Goal: Information Seeking & Learning: Obtain resource

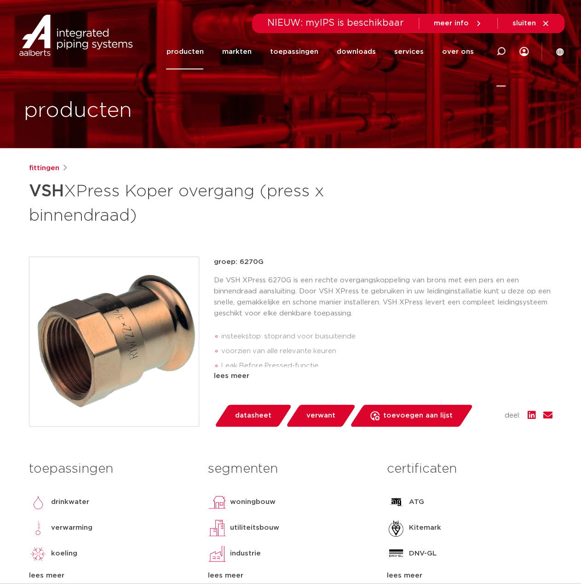
click at [500, 50] on icon at bounding box center [500, 51] width 9 height 9
paste input "6243G"
type input "6243G"
click button "Zoeken" at bounding box center [0, 0] width 0 height 0
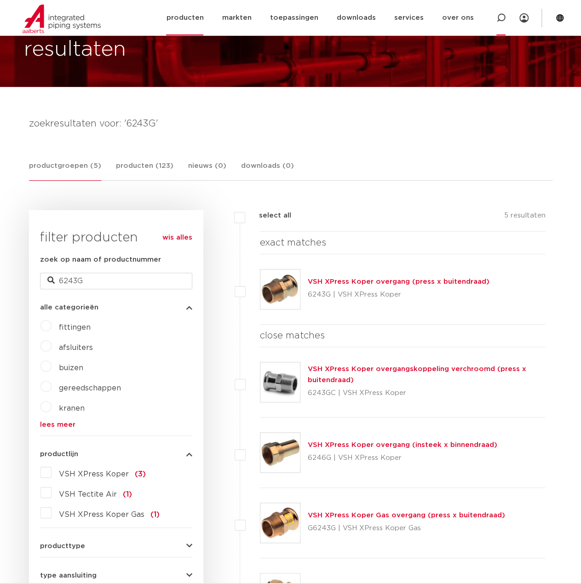
click at [500, 13] on icon at bounding box center [500, 17] width 9 height 9
paste input "6246G"
type input "6246G"
click button "Zoeken" at bounding box center [0, 0] width 0 height 0
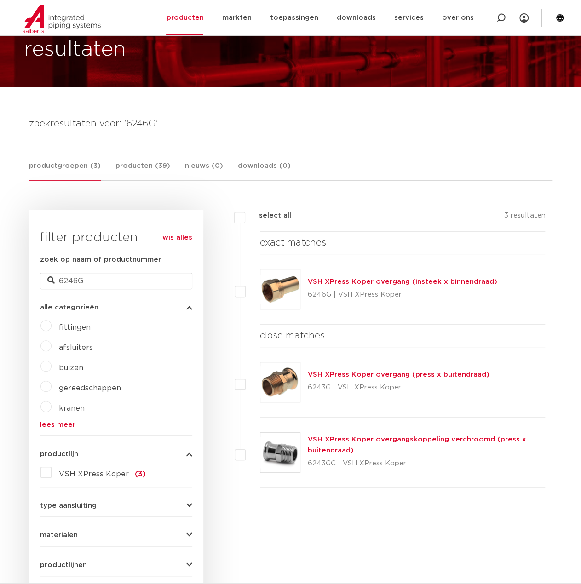
scroll to position [61, 0]
click at [500, 20] on icon at bounding box center [500, 17] width 11 height 11
paste input "6280G"
type input "6280G"
click button "Zoeken" at bounding box center [0, 0] width 0 height 0
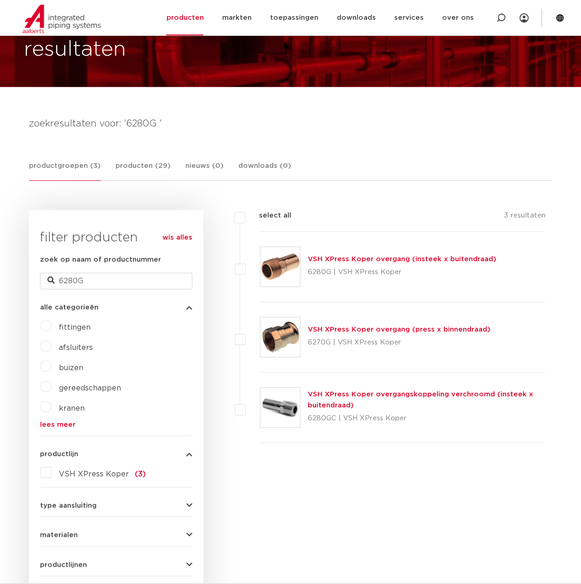
scroll to position [61, 0]
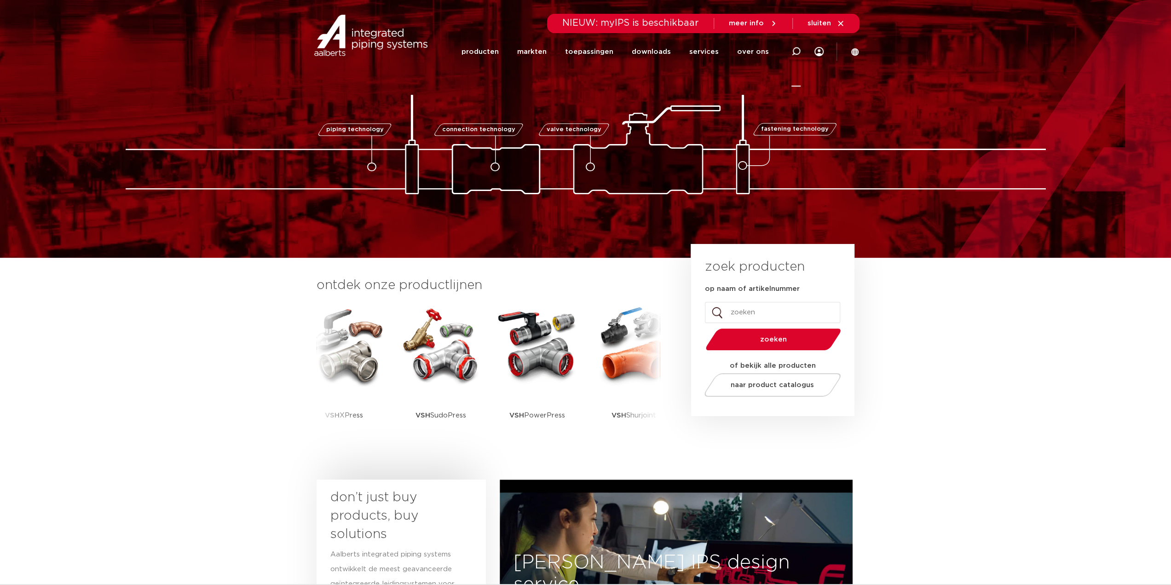
click at [580, 52] on icon at bounding box center [795, 51] width 9 height 9
type input "las"
click button "Zoeken" at bounding box center [0, 0] width 0 height 0
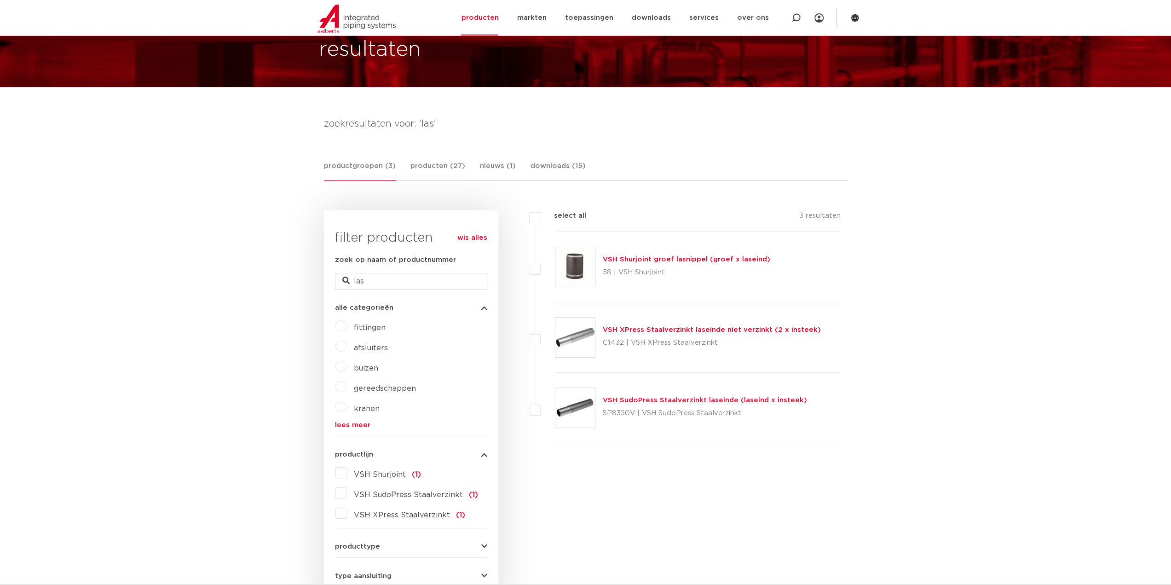
scroll to position [61, 0]
click at [638, 323] on div "VSH XPress Staalverzinkt laseinde niet verzinkt (2 x insteek) C1432 | VSH XPres…" at bounding box center [698, 337] width 286 height 70
click at [632, 328] on link "VSH XPress Staalverzinkt laseinde niet verzinkt (2 x insteek)" at bounding box center [712, 329] width 218 height 7
click at [654, 256] on link "VSH Shurjoint groef lasnippel (groef x laseind)" at bounding box center [686, 259] width 167 height 7
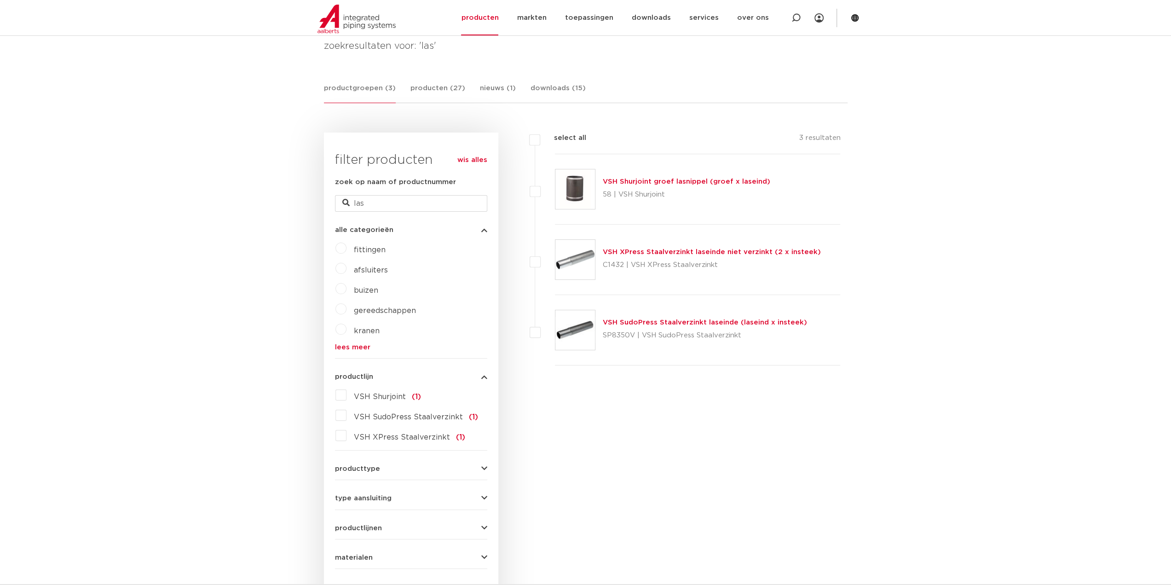
scroll to position [199, 0]
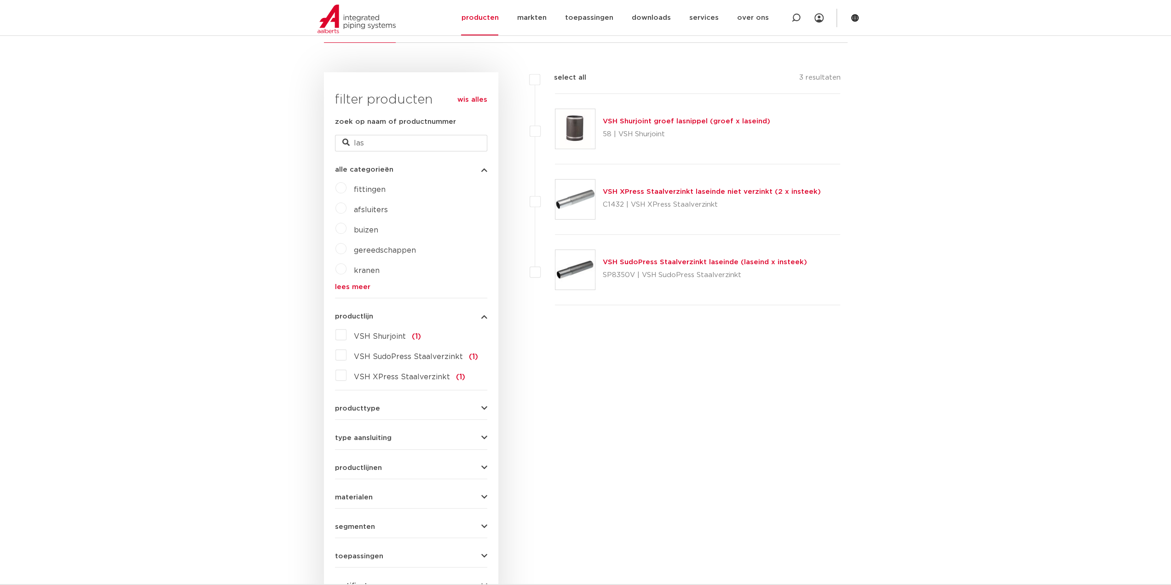
click at [628, 124] on link "VSH Shurjoint groef lasnippel (groef x laseind)" at bounding box center [686, 121] width 167 height 7
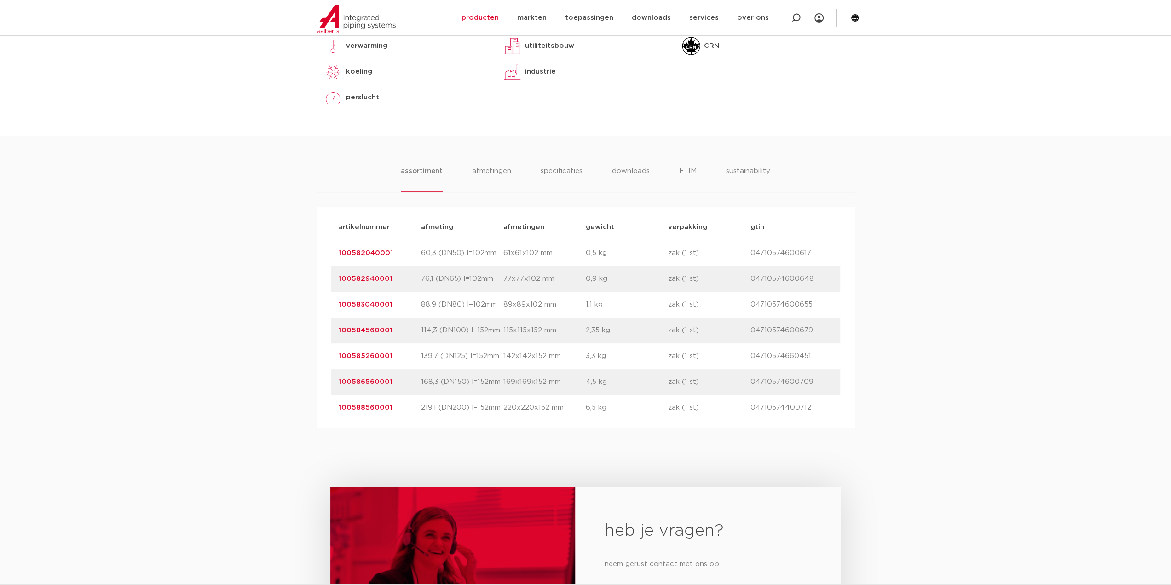
scroll to position [506, 0]
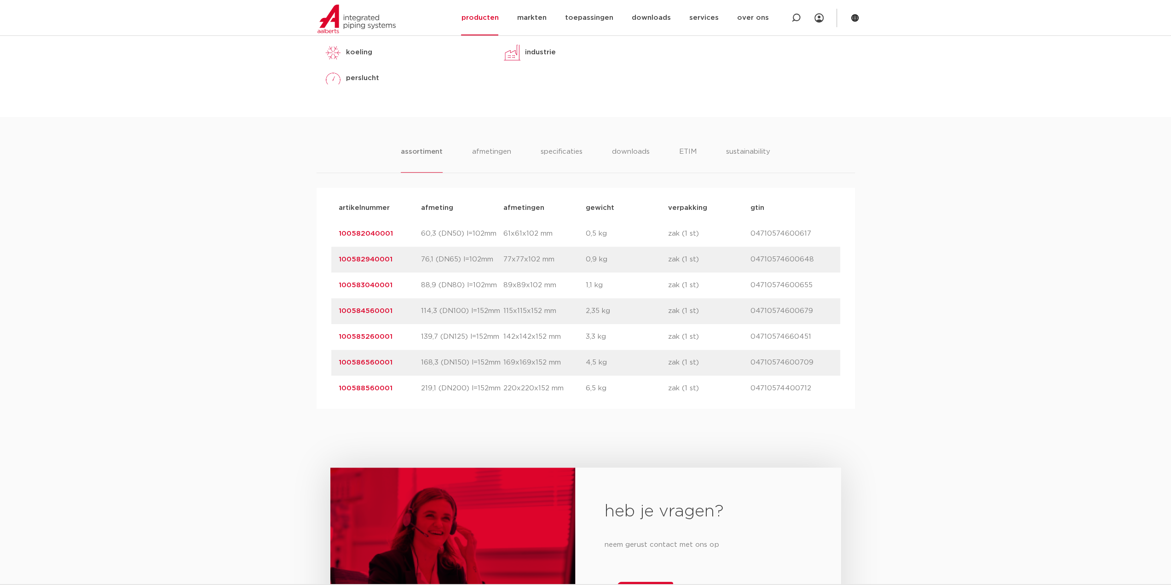
drag, startPoint x: 414, startPoint y: 234, endPoint x: 228, endPoint y: 234, distance: 185.8
click at [228, 234] on div "assortiment afmetingen specificaties downloads ETIM sustainability assortiment …" at bounding box center [585, 263] width 1171 height 292
copy link "100582040001"
click at [362, 235] on link "100582040001" at bounding box center [366, 233] width 54 height 7
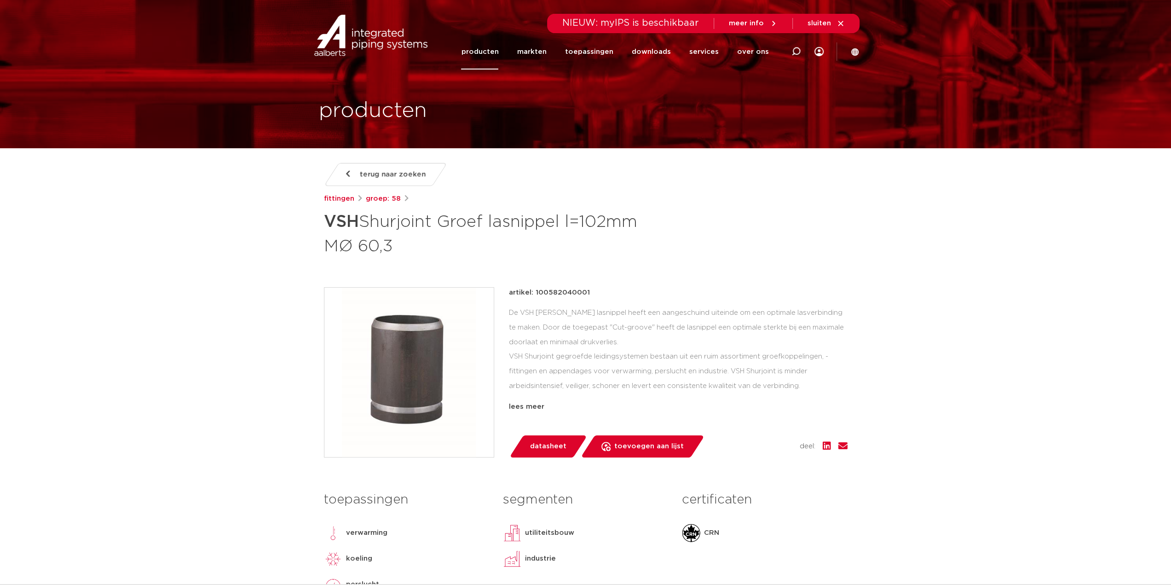
drag, startPoint x: 315, startPoint y: 240, endPoint x: 227, endPoint y: 204, distance: 94.3
click at [592, 273] on div "terug naar zoeken fittingen groep: 58 VSH Shurjoint Groef lasnippel l=102mm MØ …" at bounding box center [585, 393] width 538 height 460
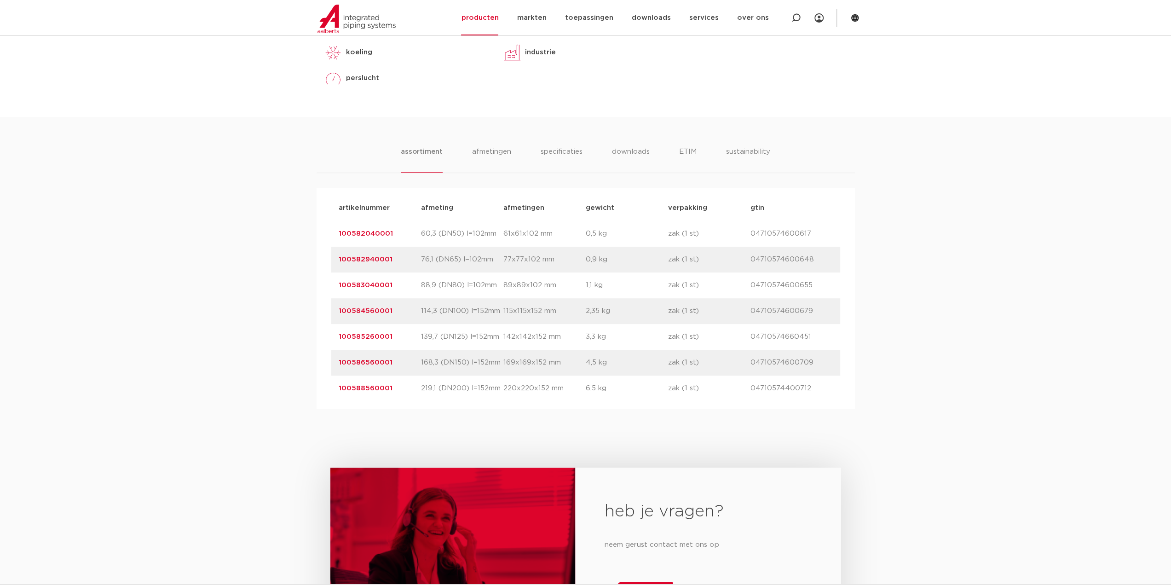
scroll to position [506, 0]
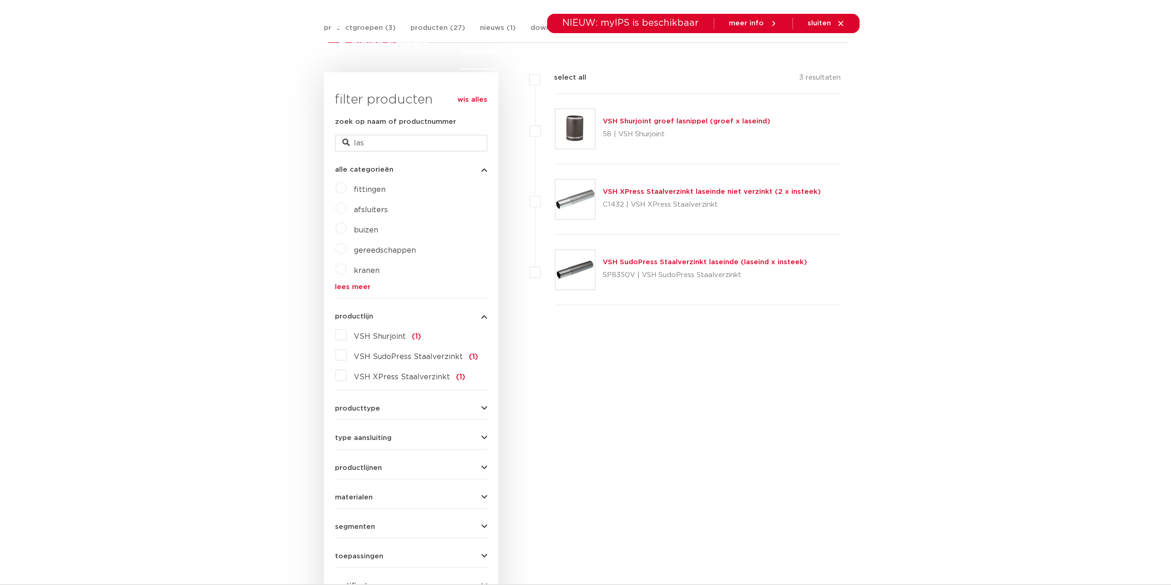
click at [575, 269] on img at bounding box center [575, 270] width 40 height 40
click at [573, 189] on img at bounding box center [575, 199] width 40 height 40
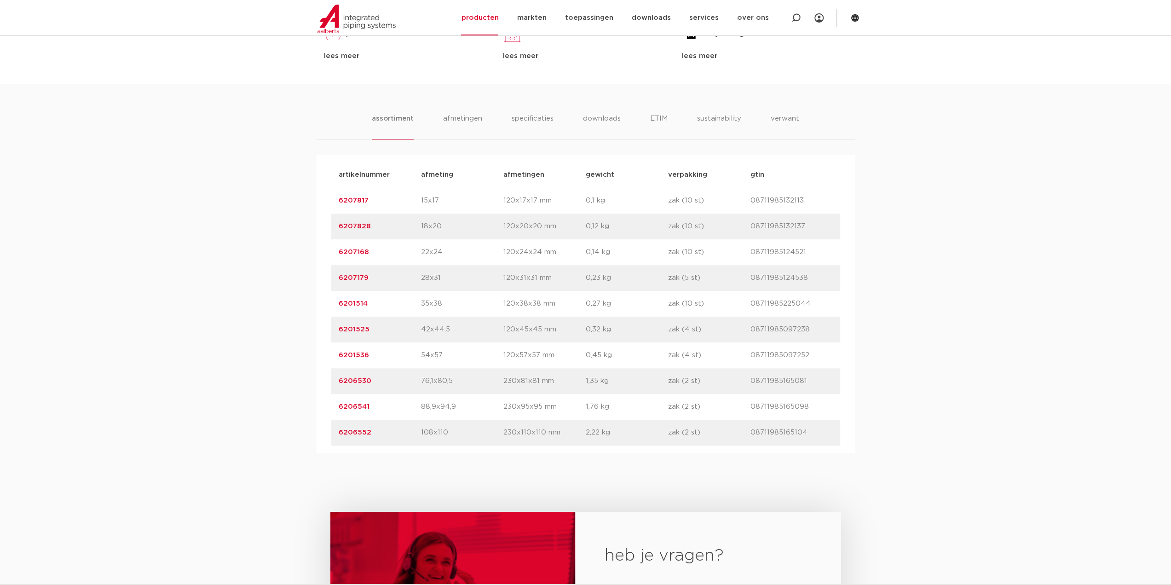
scroll to position [552, 0]
drag, startPoint x: 425, startPoint y: 376, endPoint x: 465, endPoint y: 376, distance: 39.6
click at [465, 376] on p "76,1x80,5" at bounding box center [462, 379] width 82 height 11
click at [437, 374] on p "76,1x80,5" at bounding box center [462, 379] width 82 height 11
click at [362, 350] on link "6201536" at bounding box center [354, 353] width 30 height 7
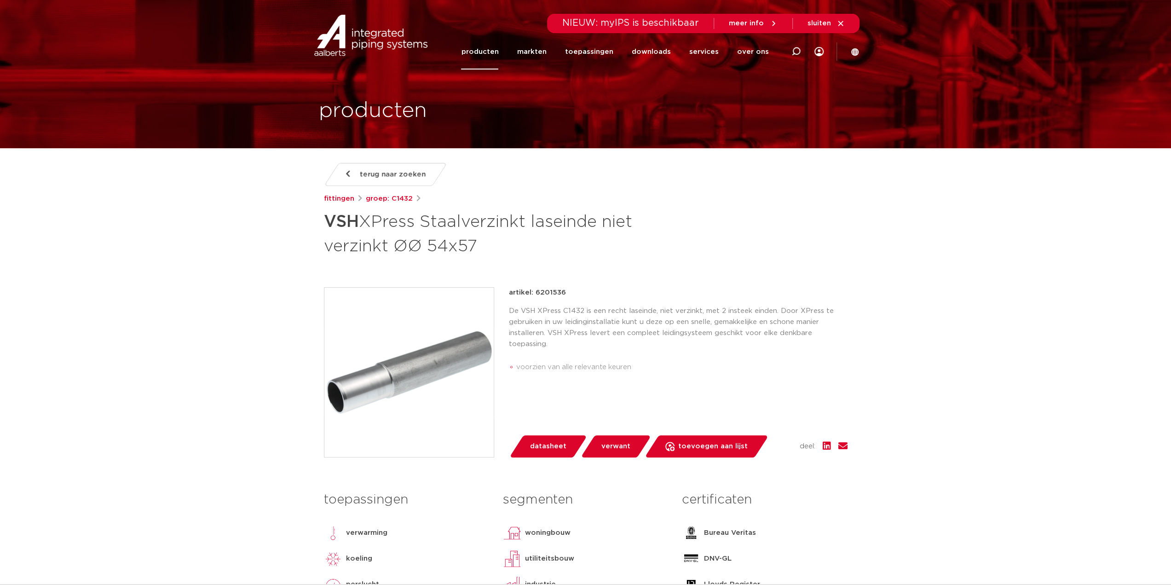
drag, startPoint x: 500, startPoint y: 249, endPoint x: 282, endPoint y: 222, distance: 219.8
click at [584, 318] on p "De VSH XPress C1432 is een recht laseinde, niet verzinkt, met 2 insteek einden.…" at bounding box center [678, 327] width 339 height 44
click at [548, 290] on p "artikel: 6201536" at bounding box center [537, 292] width 57 height 11
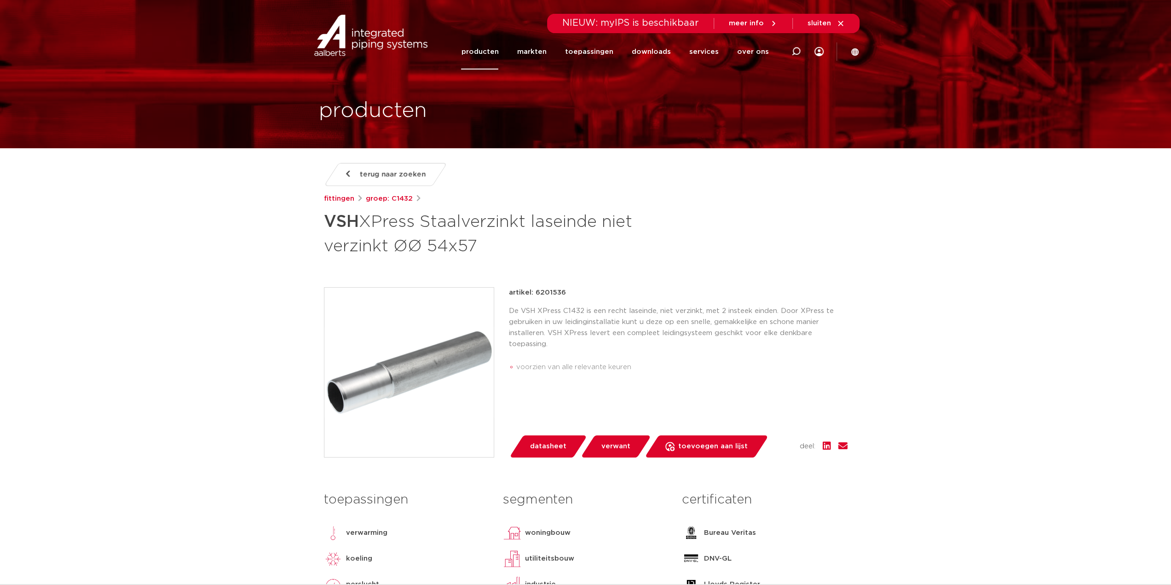
copy p "6201536"
drag, startPoint x: 517, startPoint y: 247, endPoint x: 508, endPoint y: 247, distance: 9.2
click at [509, 247] on h1 "VSH XPress Staalverzinkt laseinde niet verzinkt ØØ 54x57" at bounding box center [496, 233] width 345 height 50
drag, startPoint x: 506, startPoint y: 247, endPoint x: 282, endPoint y: 219, distance: 225.6
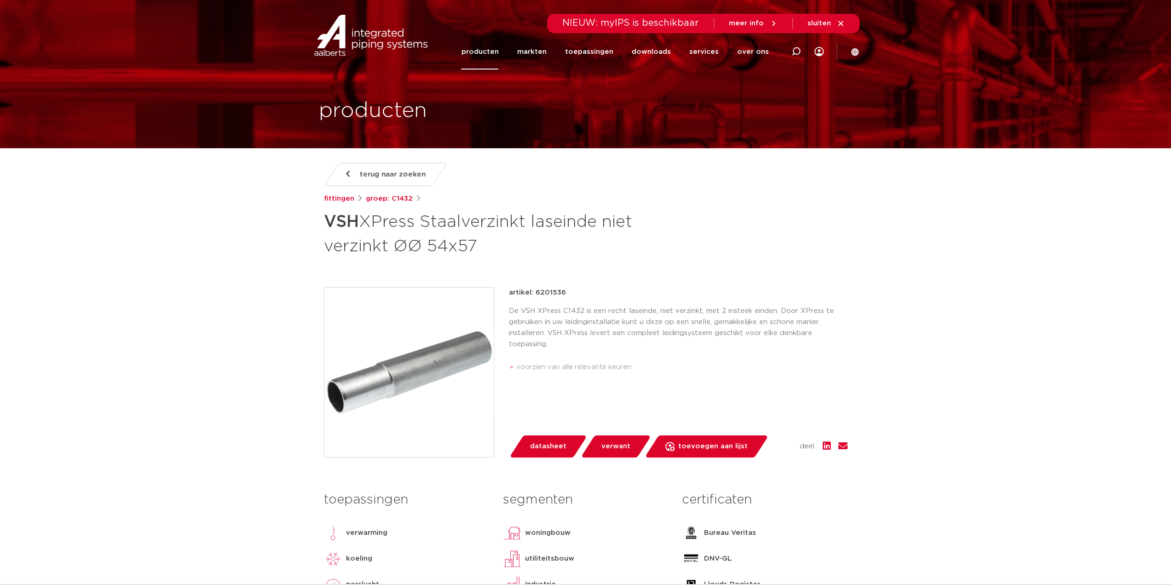
copy h1 "VSH XPress Staalverzinkt laseinde niet verzinkt ØØ 54x57"
click at [796, 47] on icon at bounding box center [795, 51] width 9 height 9
paste input "100582040001"
type input "100582040001"
click button "Zoeken" at bounding box center [0, 0] width 0 height 0
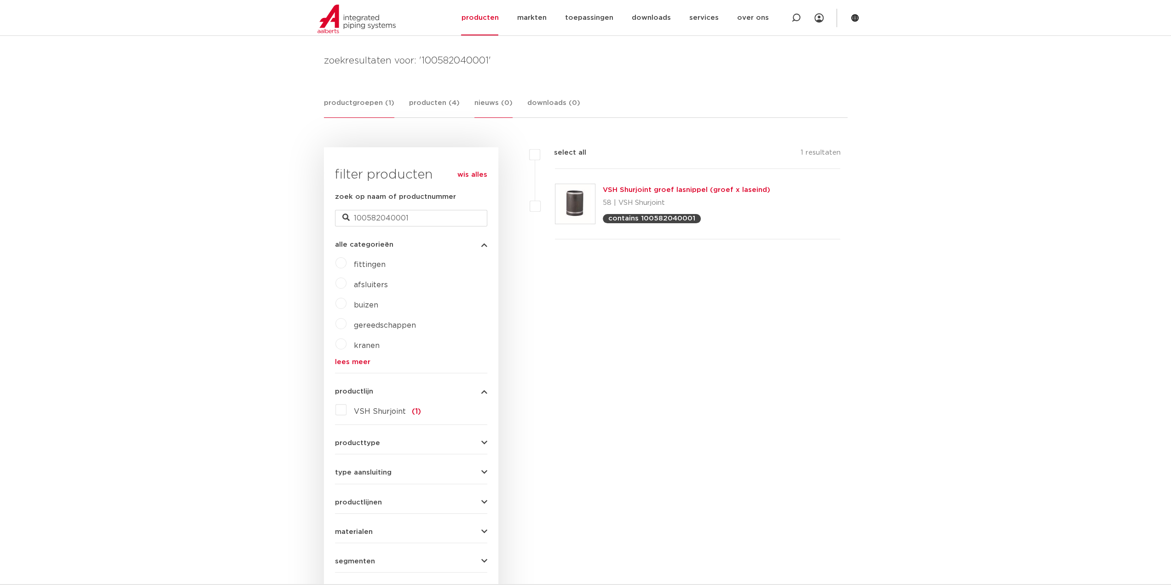
scroll to position [107, 0]
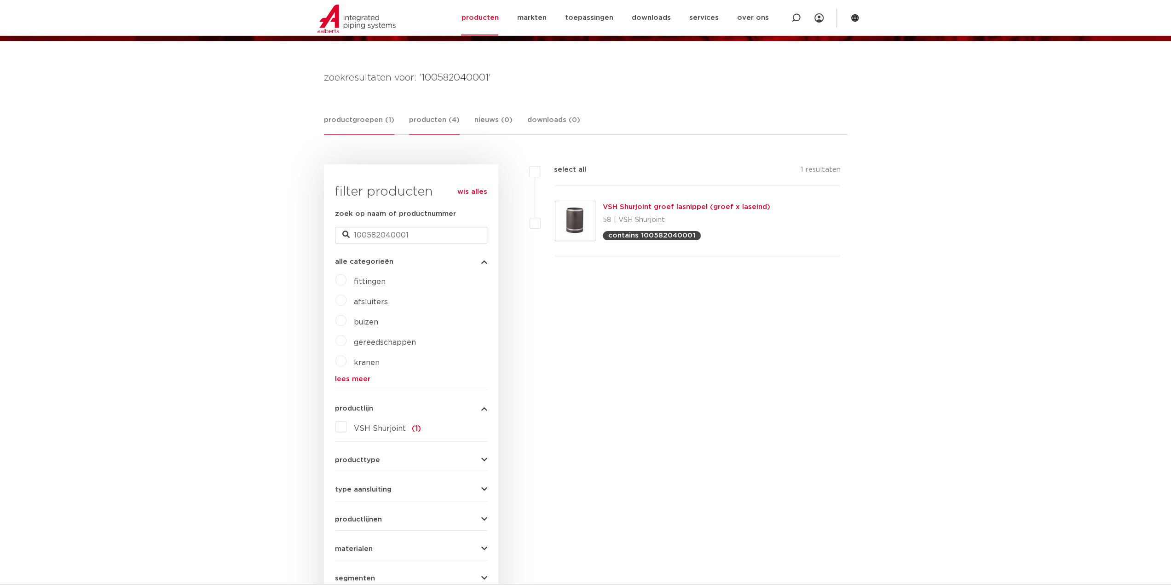
click at [421, 121] on link "producten (4)" at bounding box center [434, 125] width 51 height 20
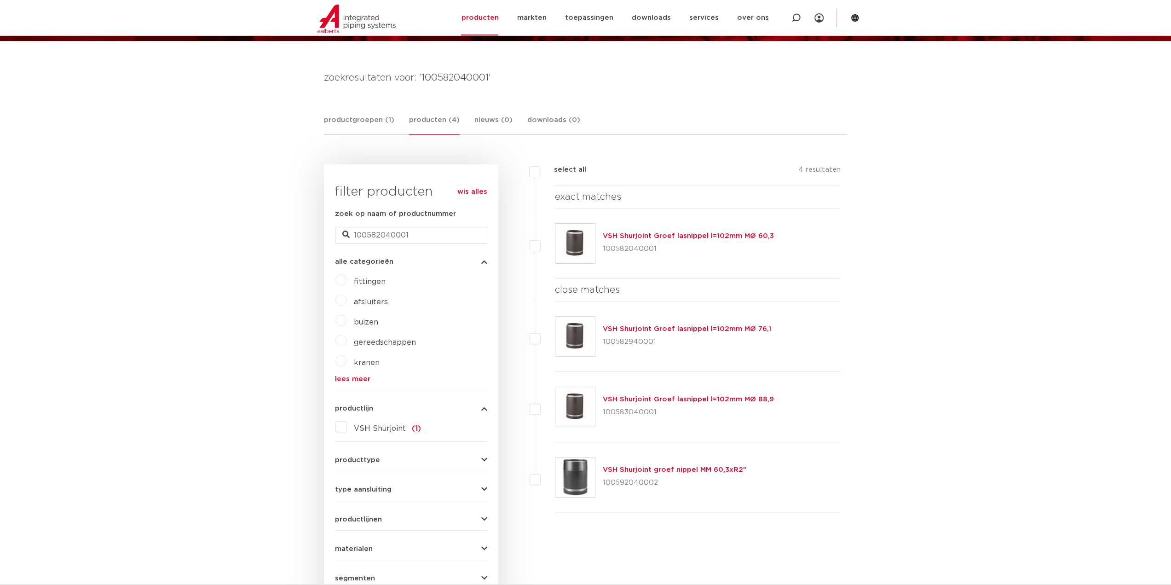
click at [720, 230] on div "VSH Shurjoint Groef lasnippel l=102mm MØ 60,3 100582040001" at bounding box center [688, 243] width 171 height 26
click at [717, 236] on link "VSH Shurjoint Groef lasnippel l=102mm MØ 60,3" at bounding box center [688, 235] width 171 height 7
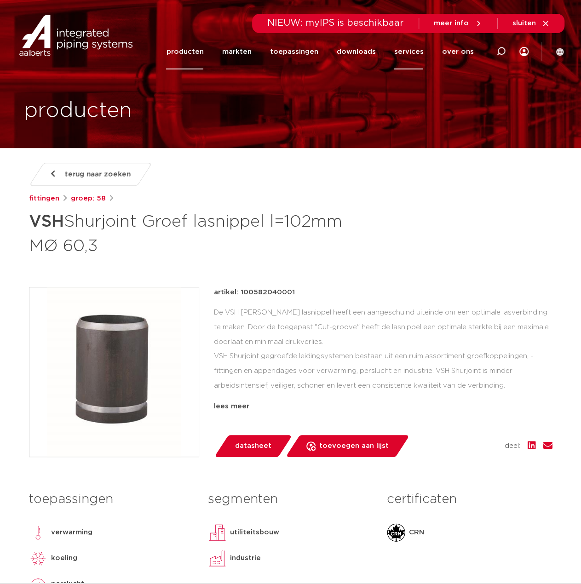
click at [421, 46] on link "services" at bounding box center [408, 51] width 29 height 35
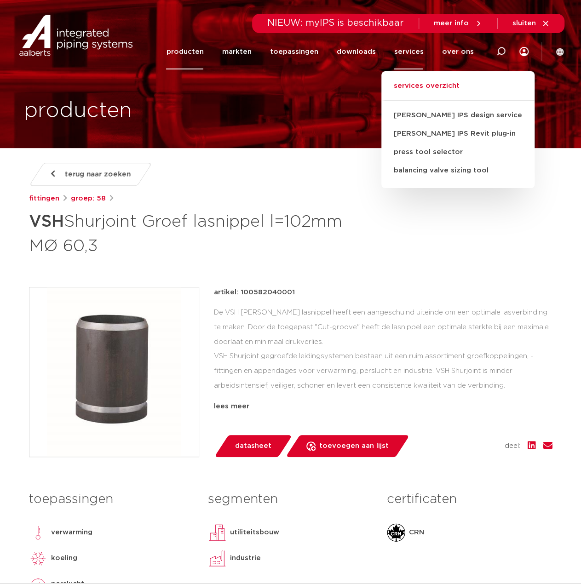
click at [434, 89] on link "services overzicht" at bounding box center [457, 90] width 153 height 20
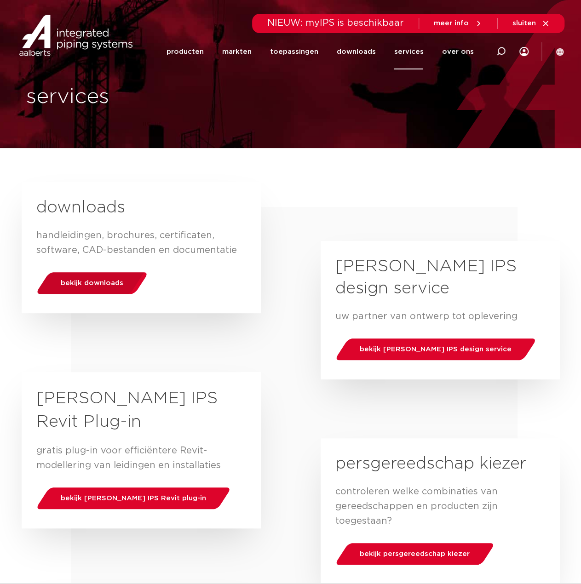
click at [115, 272] on div "bekijk downloads" at bounding box center [91, 282] width 117 height 23
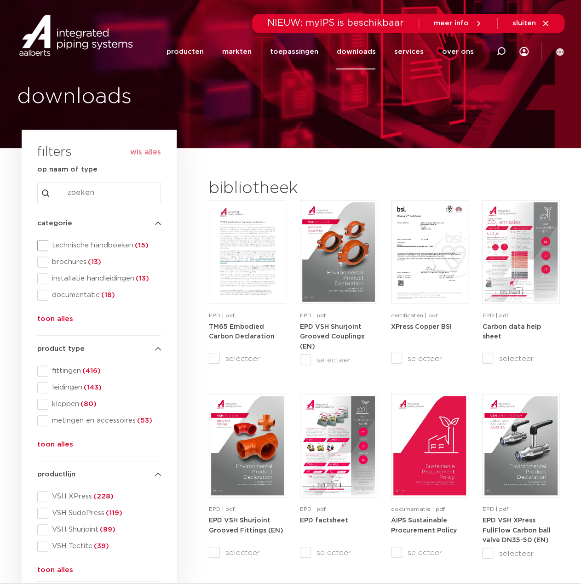
click at [105, 246] on span "technische handboeken (15)" at bounding box center [104, 245] width 113 height 9
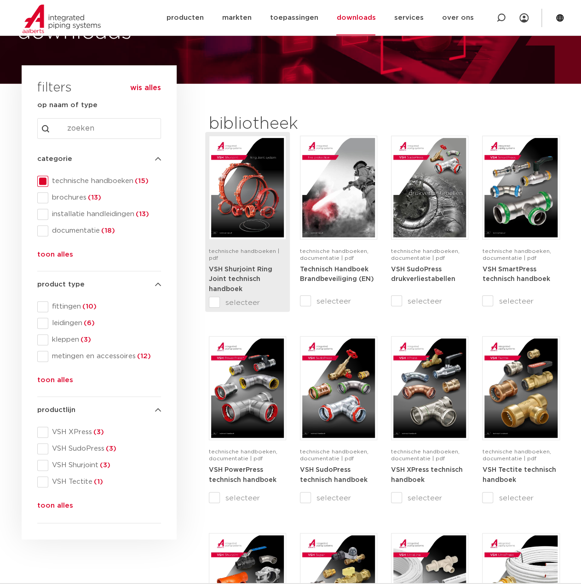
scroll to position [92, 0]
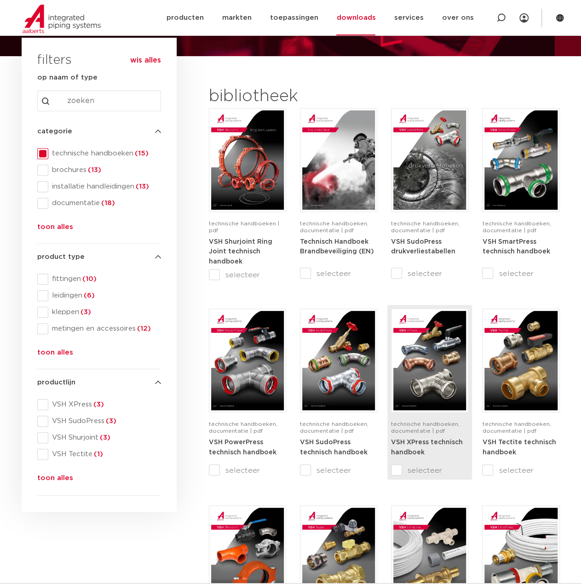
click at [413, 368] on img at bounding box center [429, 360] width 73 height 99
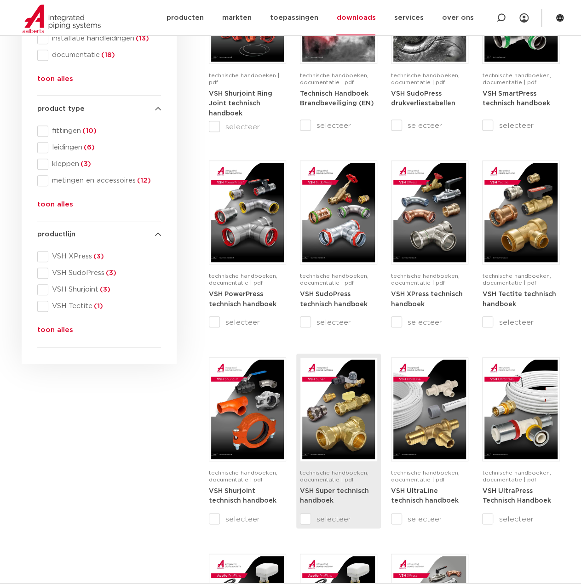
scroll to position [414, 0]
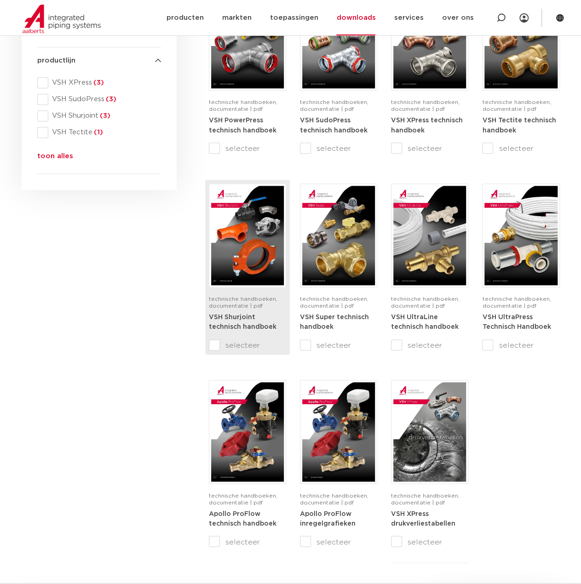
click at [233, 253] on img at bounding box center [247, 235] width 73 height 99
